Goal: Transaction & Acquisition: Purchase product/service

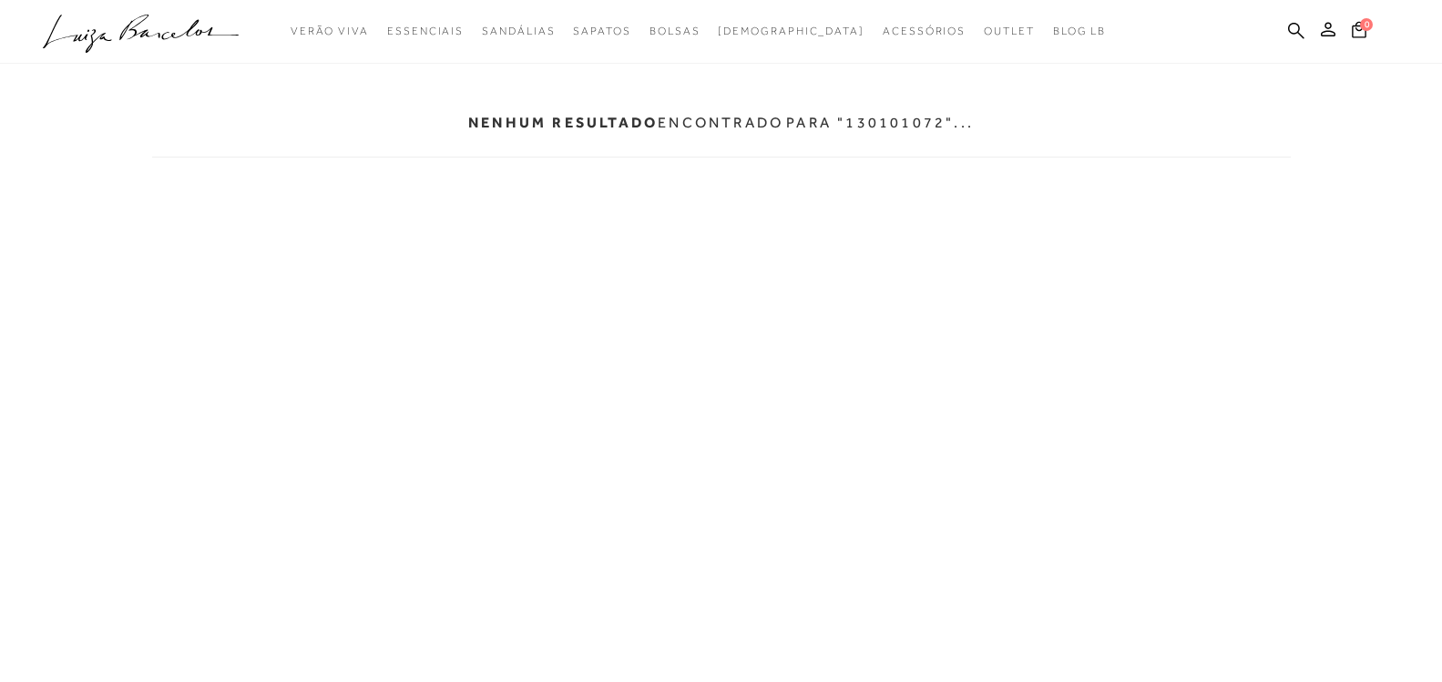
click at [1282, 36] on icon at bounding box center [1276, 33] width 12 height 12
click at [1289, 35] on ul ".a{fill-rule:evenodd;} Verão Viva Em alta Modelo Essenciais [GEOGRAPHIC_DATA]" at bounding box center [707, 32] width 1329 height 34
click at [1304, 22] on icon at bounding box center [1296, 30] width 16 height 17
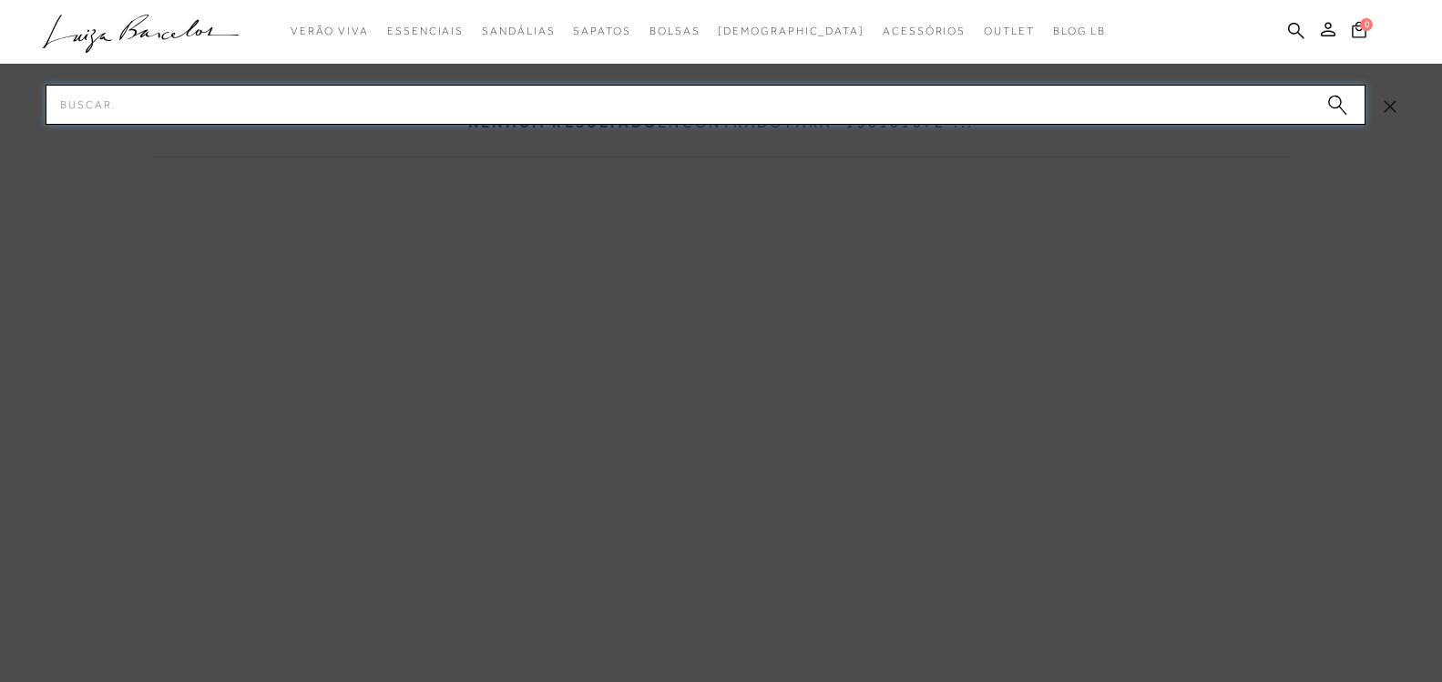
click at [746, 105] on input "Pesquisar" at bounding box center [706, 105] width 1320 height 40
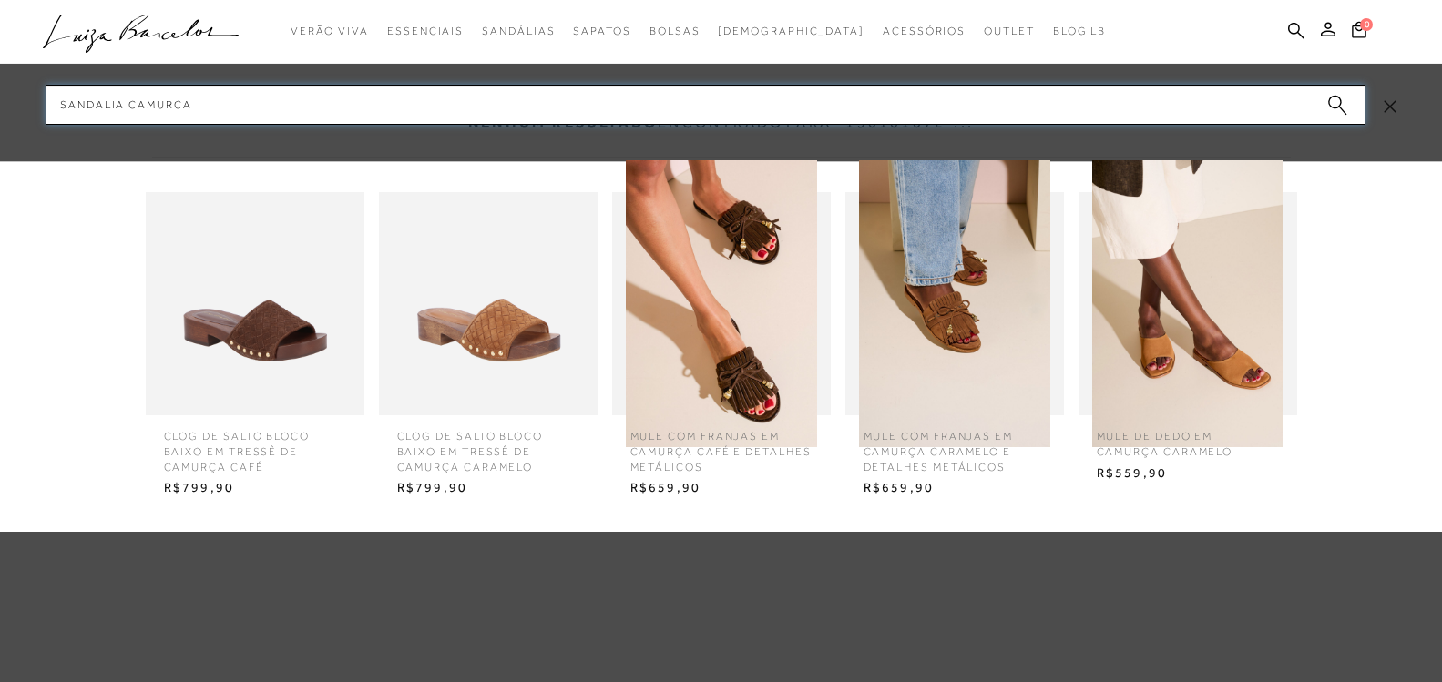
type input "sandalia camurca"
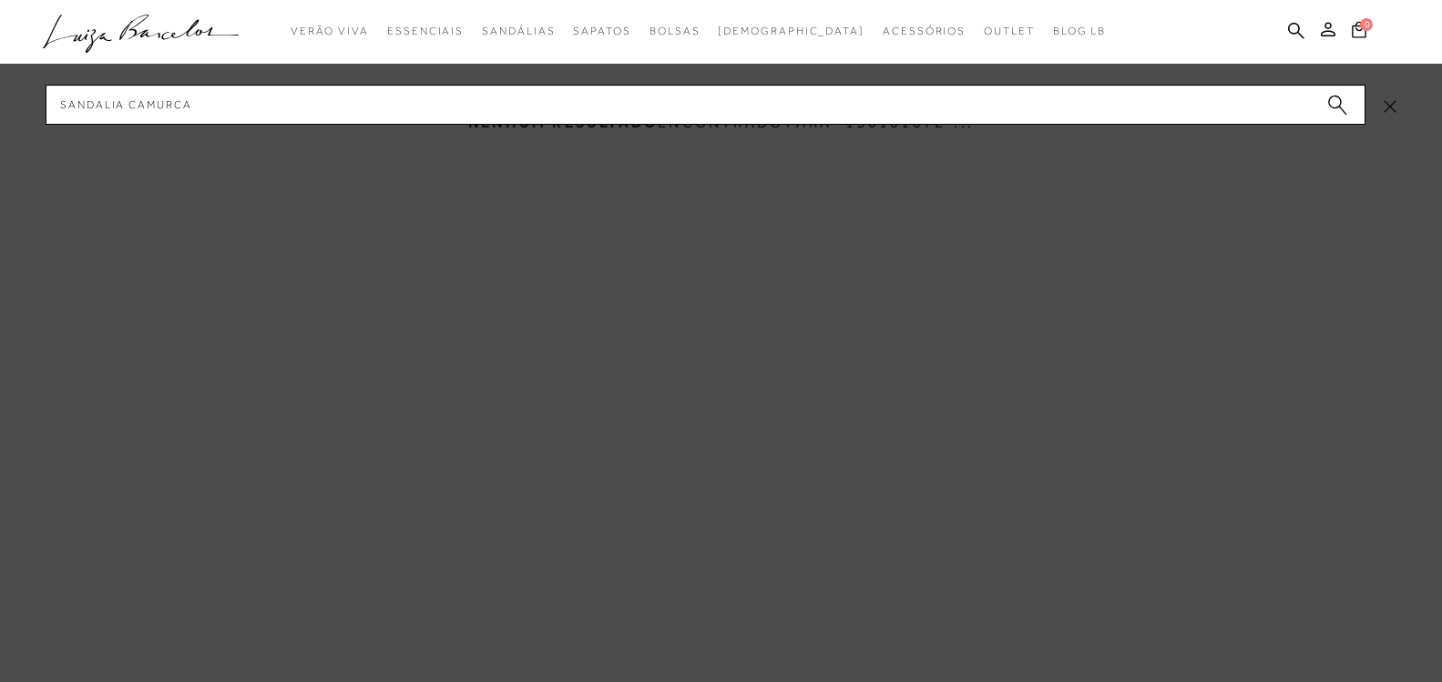
click at [1335, 99] on circle "submit" at bounding box center [1334, 102] width 13 height 13
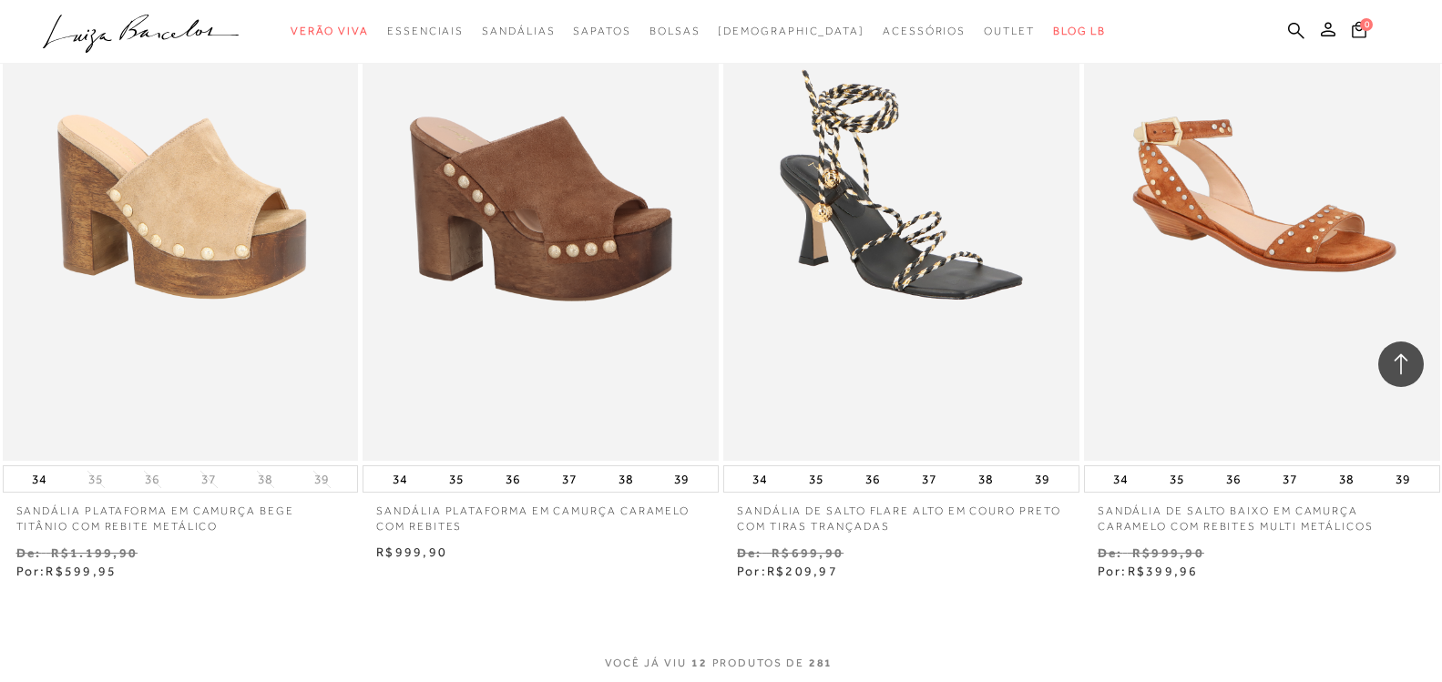
scroll to position [1858, 0]
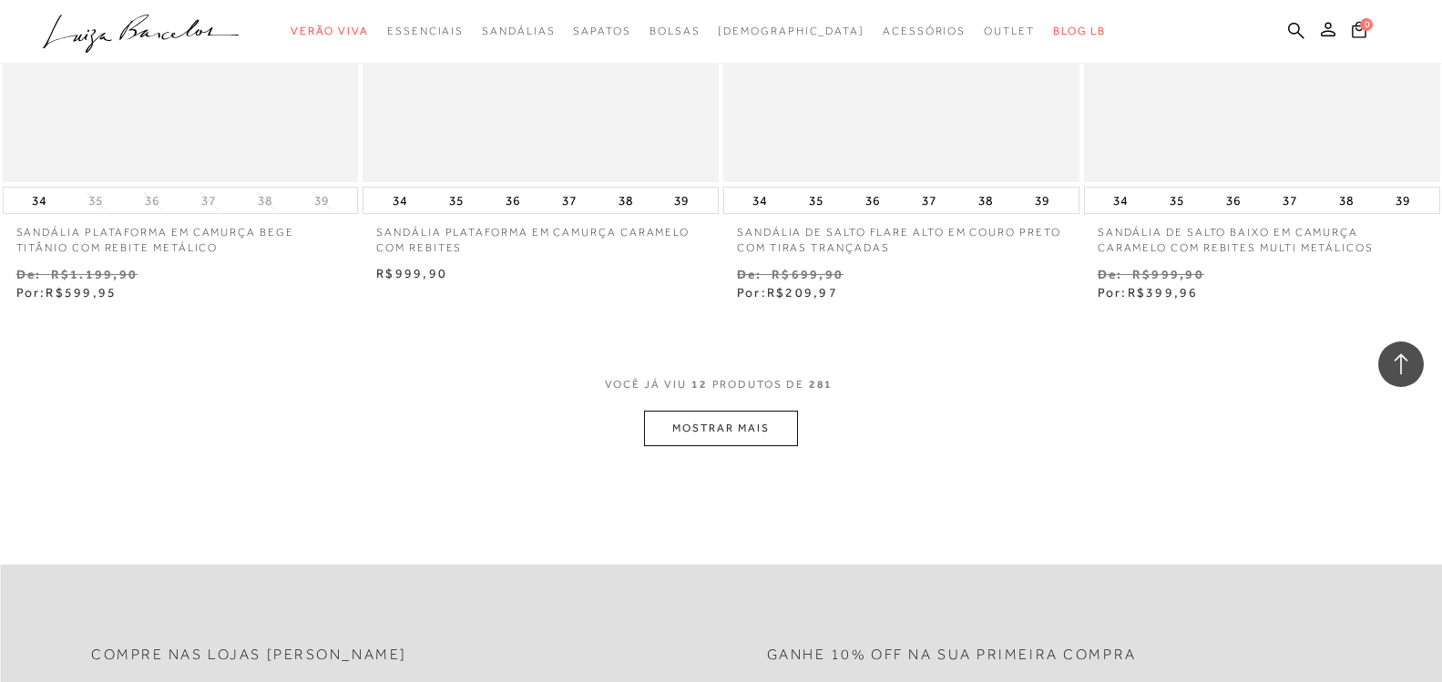
click at [717, 415] on button "MOSTRAR MAIS" at bounding box center [720, 429] width 153 height 36
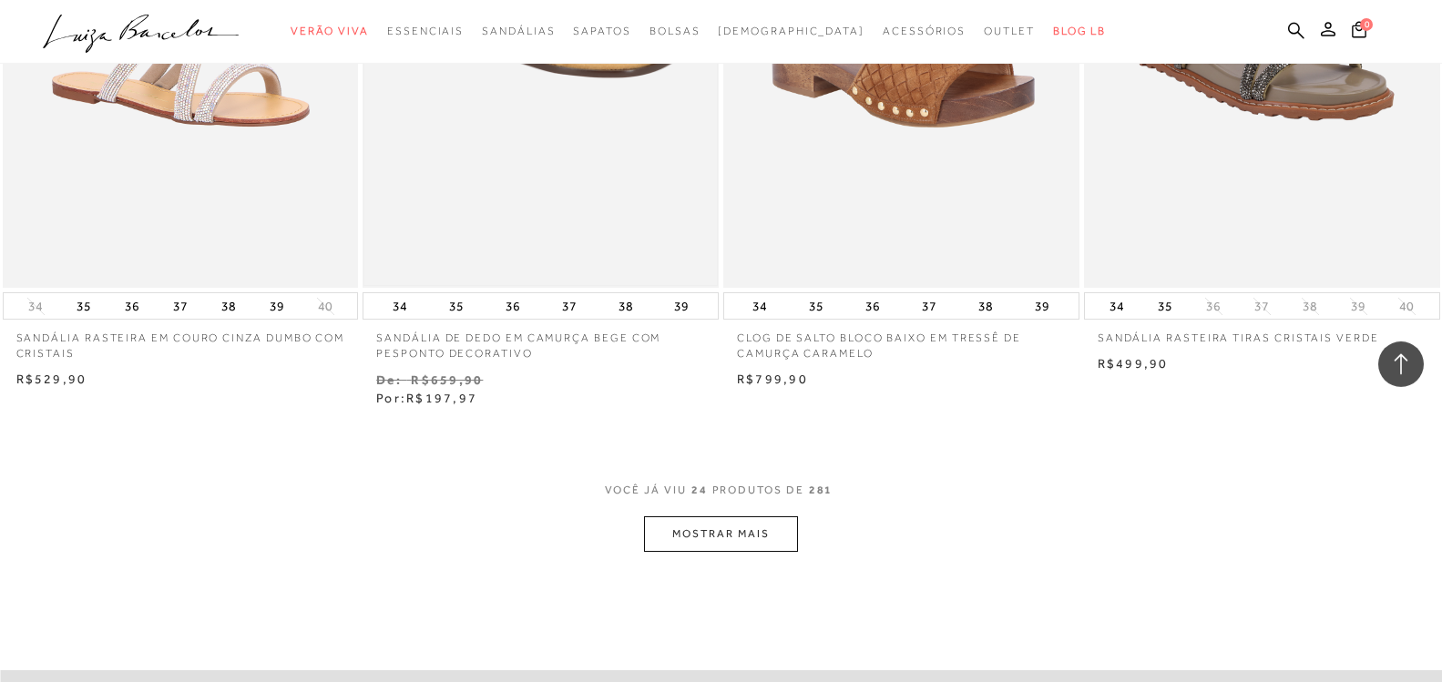
scroll to position [3903, 0]
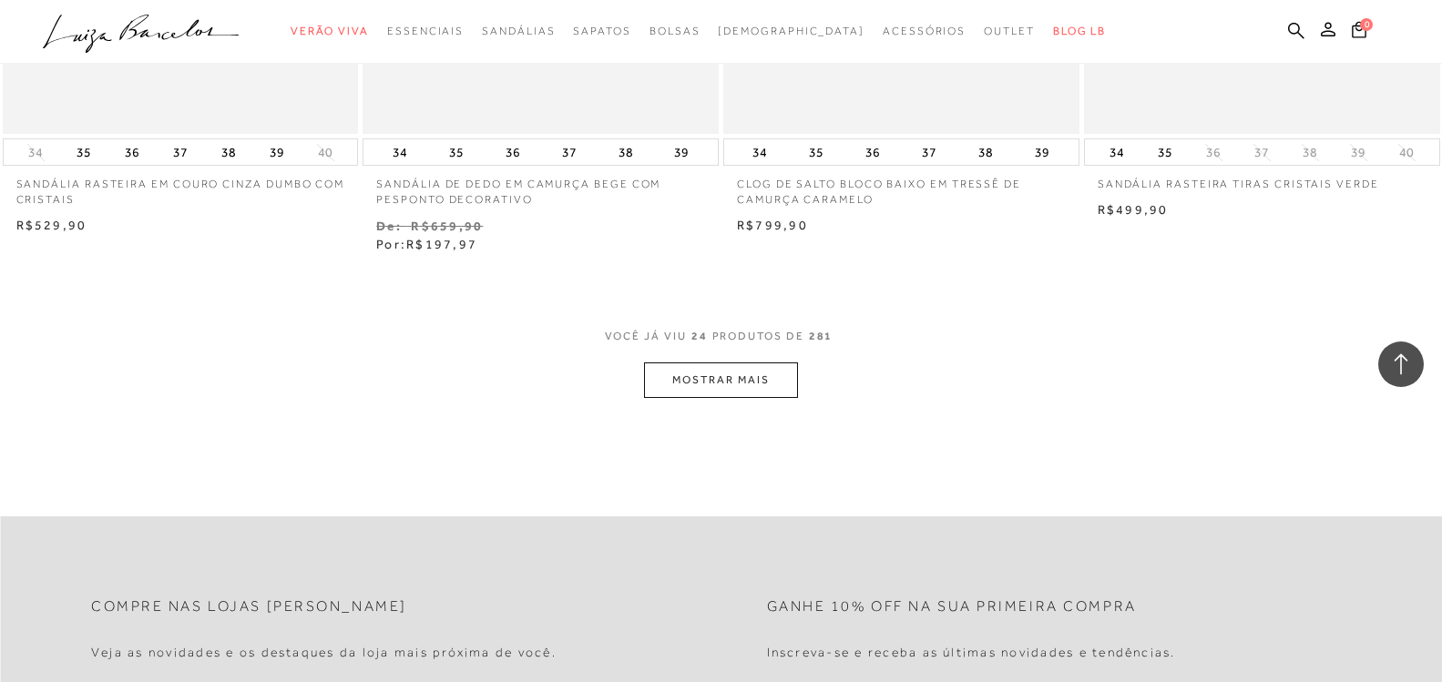
click at [706, 370] on button "MOSTRAR MAIS" at bounding box center [720, 381] width 153 height 36
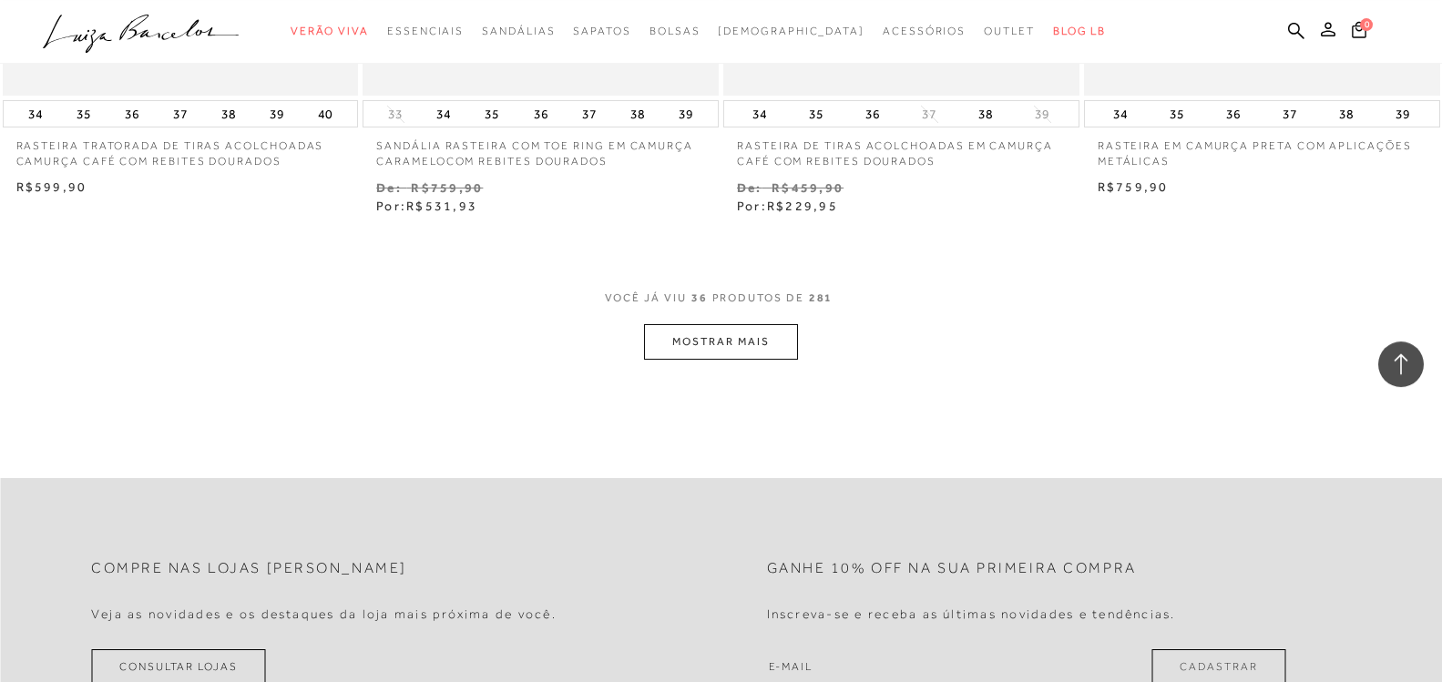
scroll to position [5947, 0]
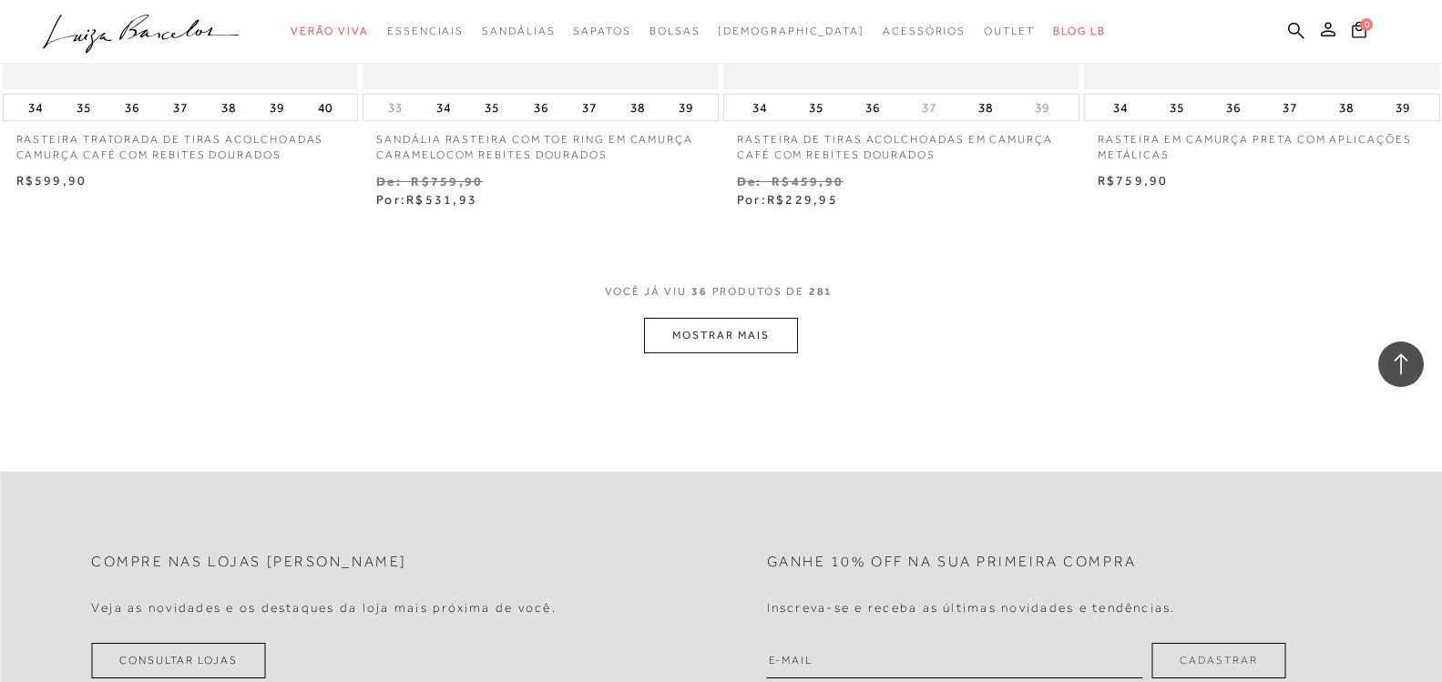
click at [699, 341] on button "MOSTRAR MAIS" at bounding box center [720, 336] width 153 height 36
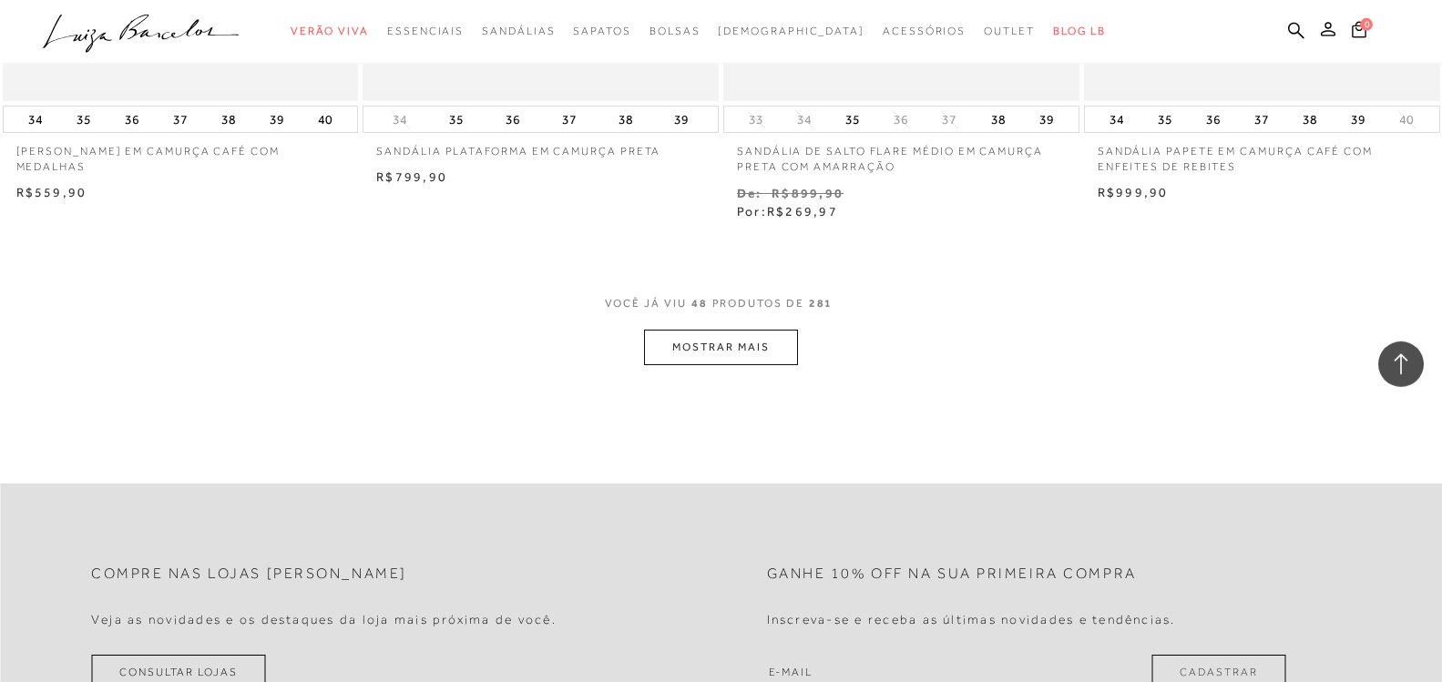
scroll to position [8084, 0]
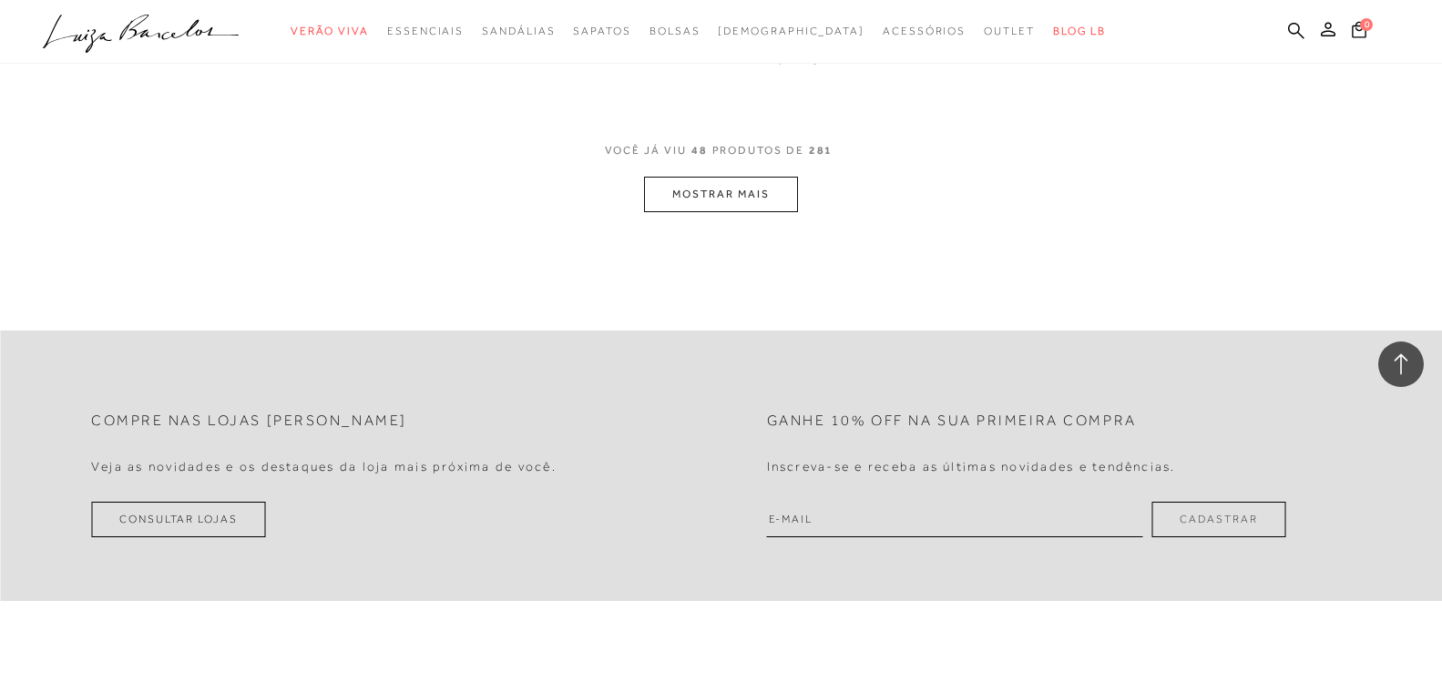
click at [742, 197] on button "MOSTRAR MAIS" at bounding box center [720, 195] width 153 height 36
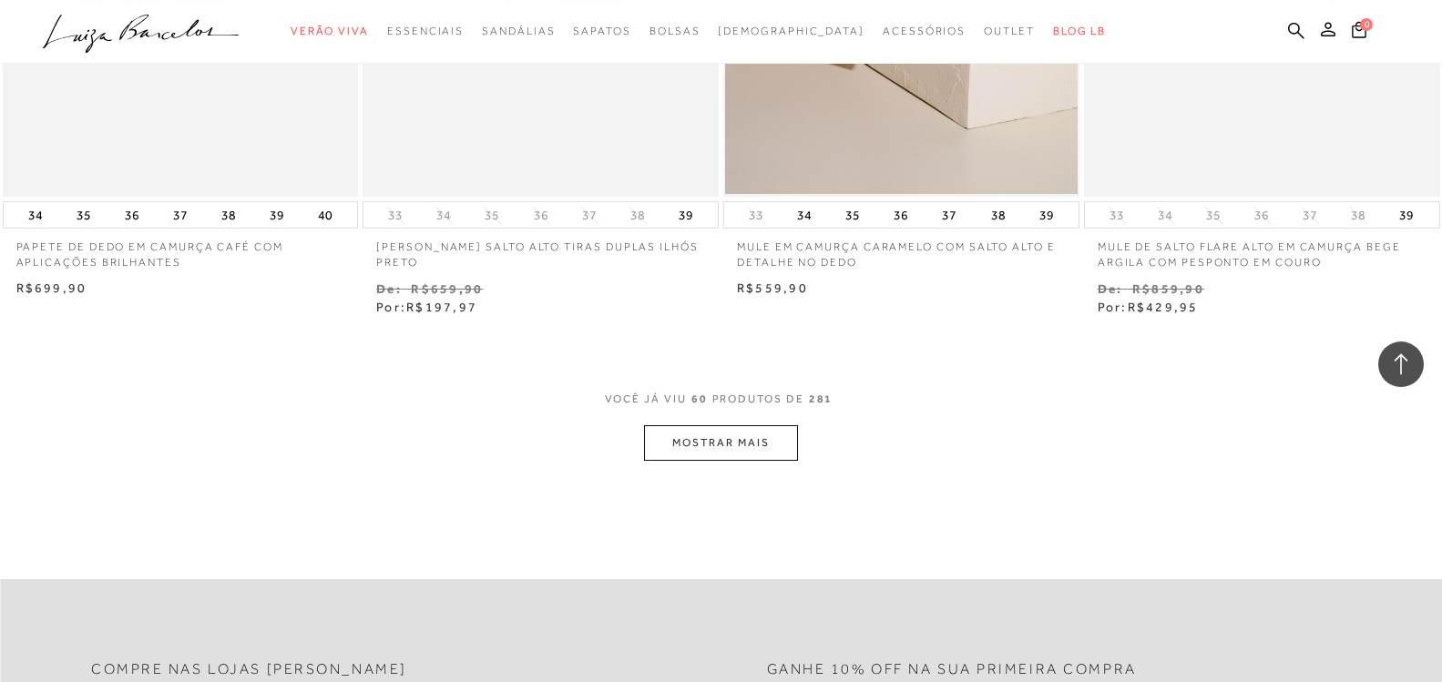
scroll to position [9849, 0]
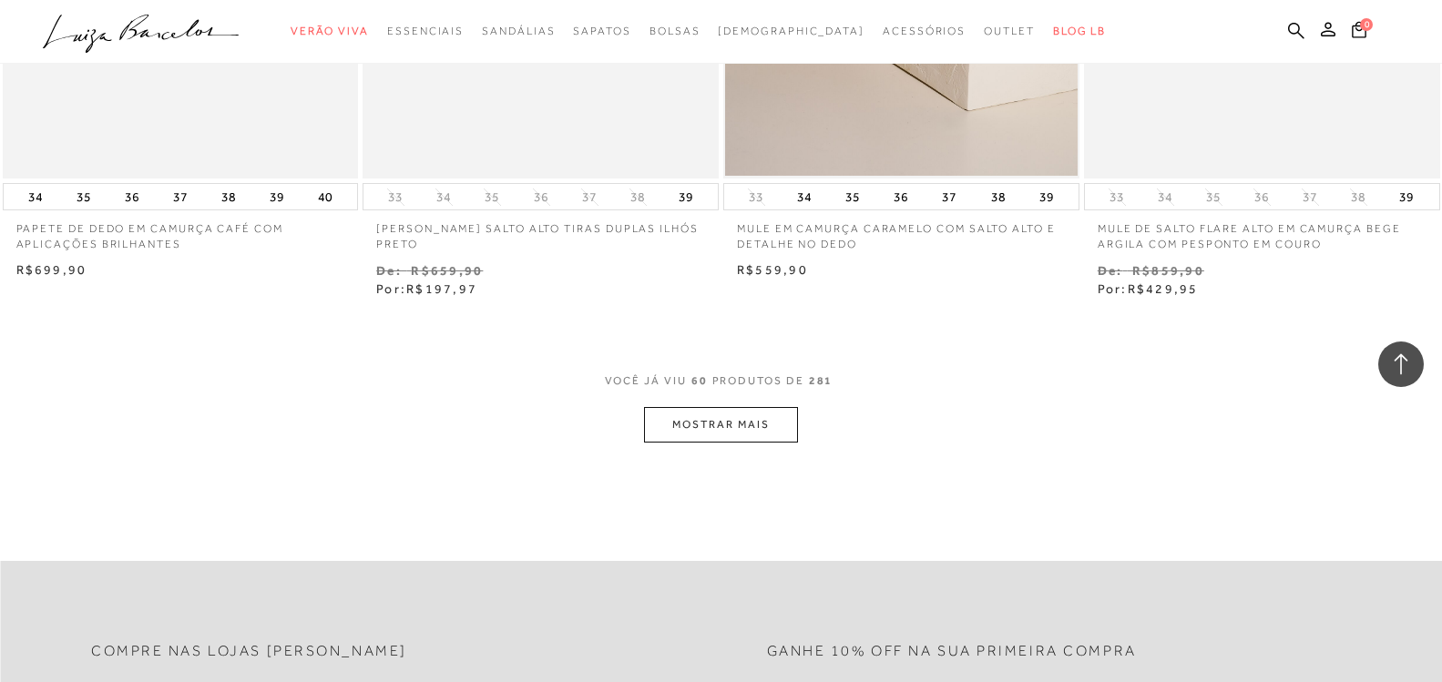
click at [714, 429] on button "MOSTRAR MAIS" at bounding box center [720, 425] width 153 height 36
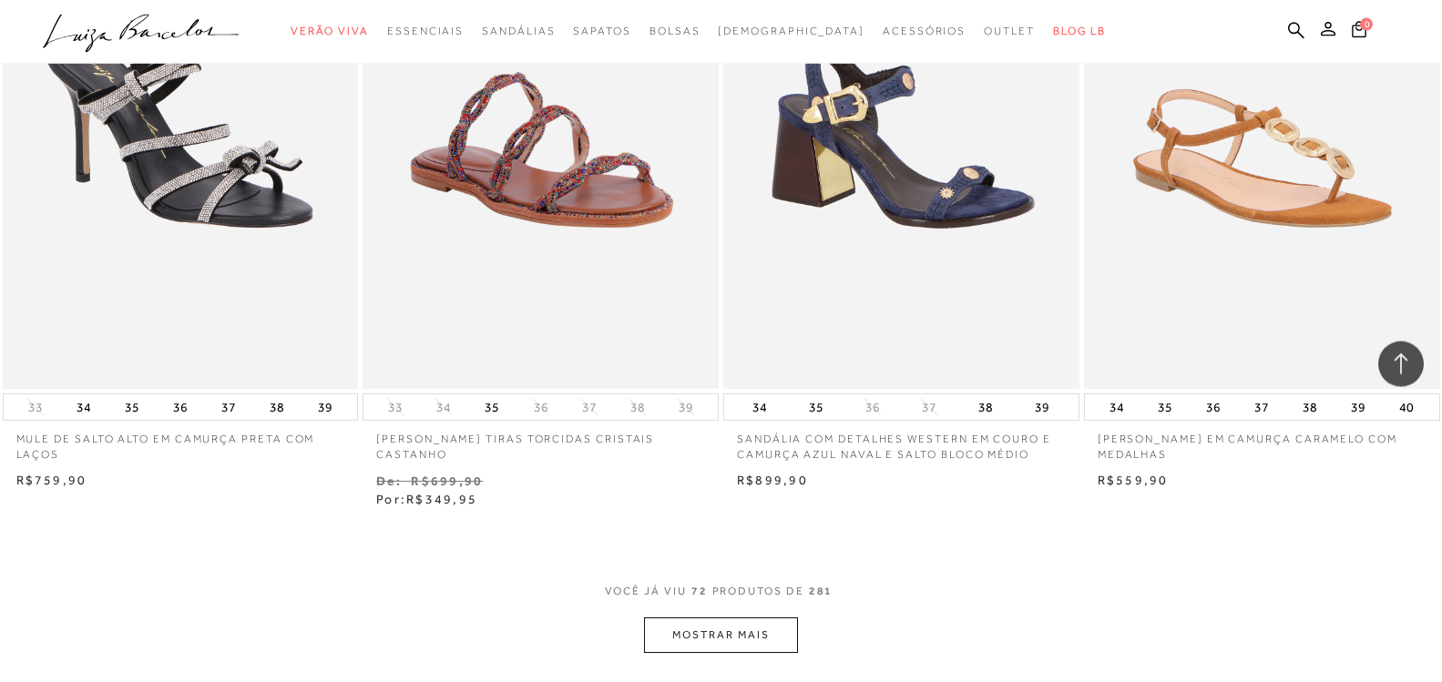
scroll to position [11708, 0]
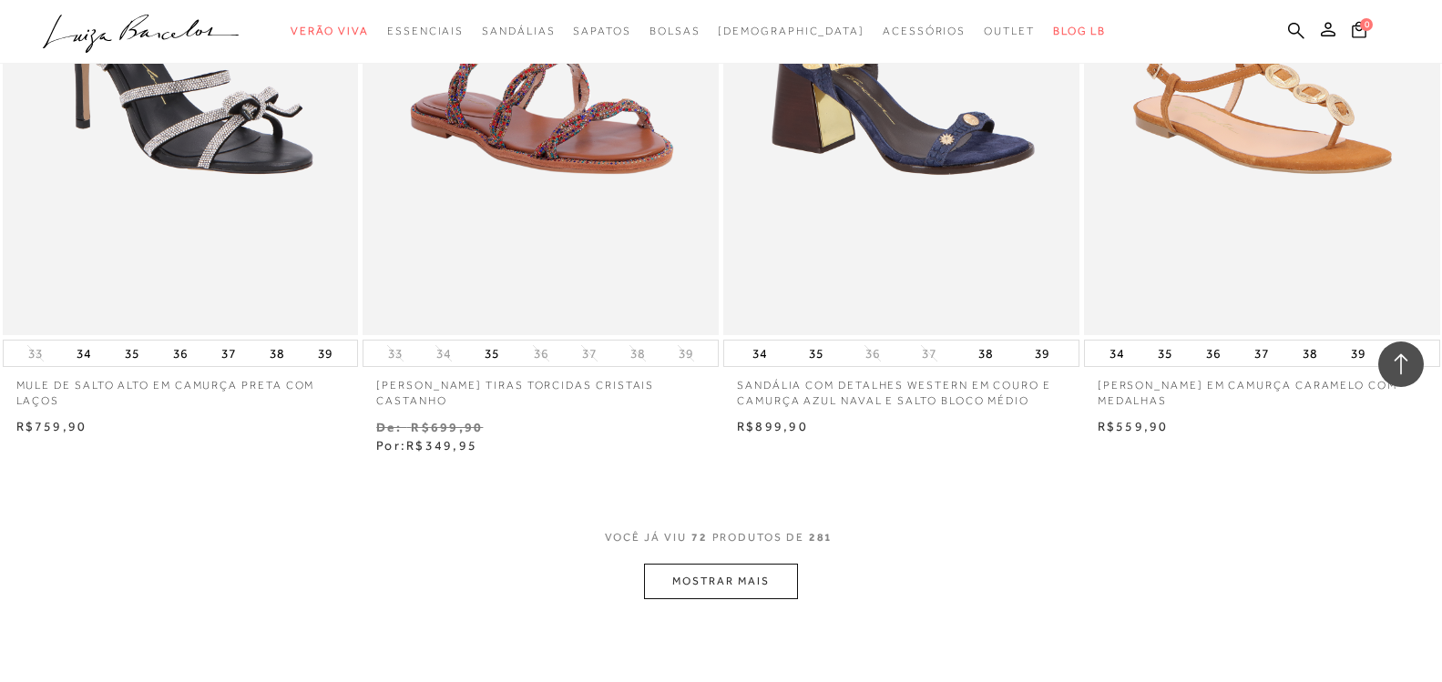
click at [759, 579] on button "MOSTRAR MAIS" at bounding box center [720, 582] width 153 height 36
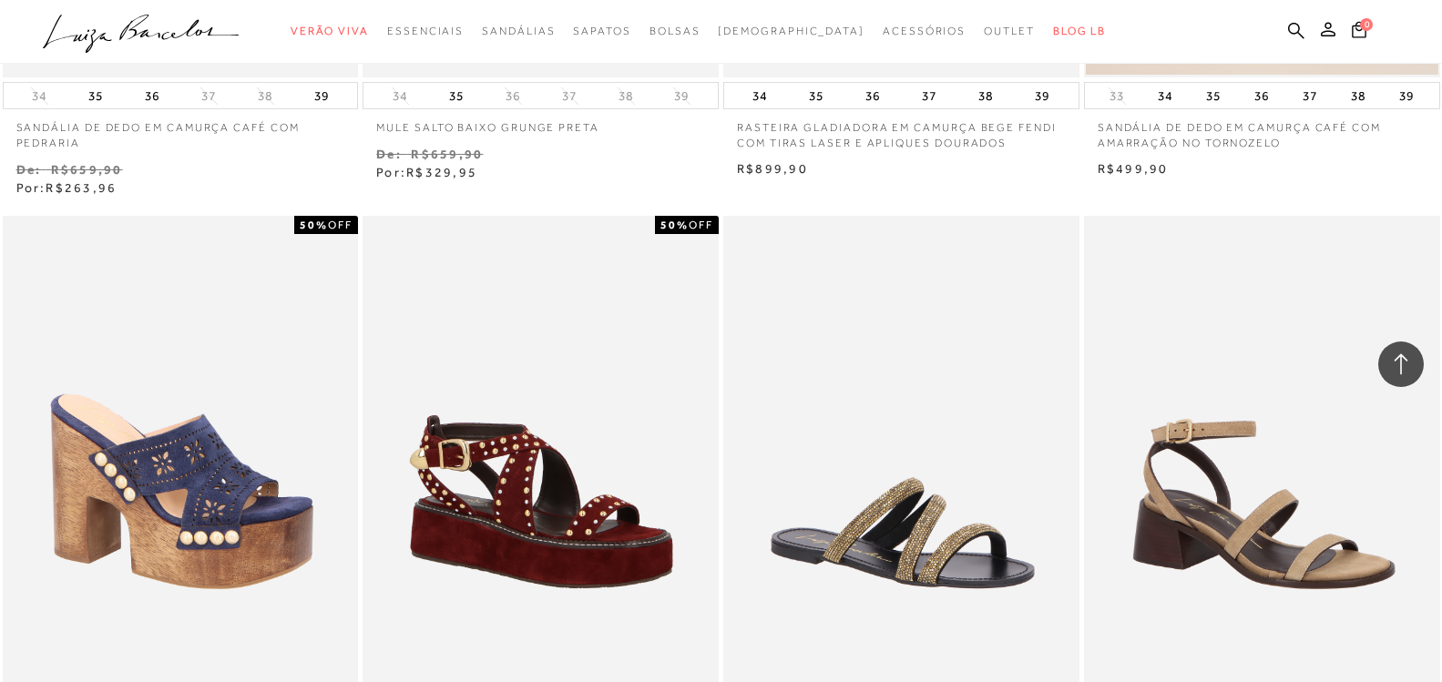
scroll to position [12823, 0]
